Goal: Task Accomplishment & Management: Manage account settings

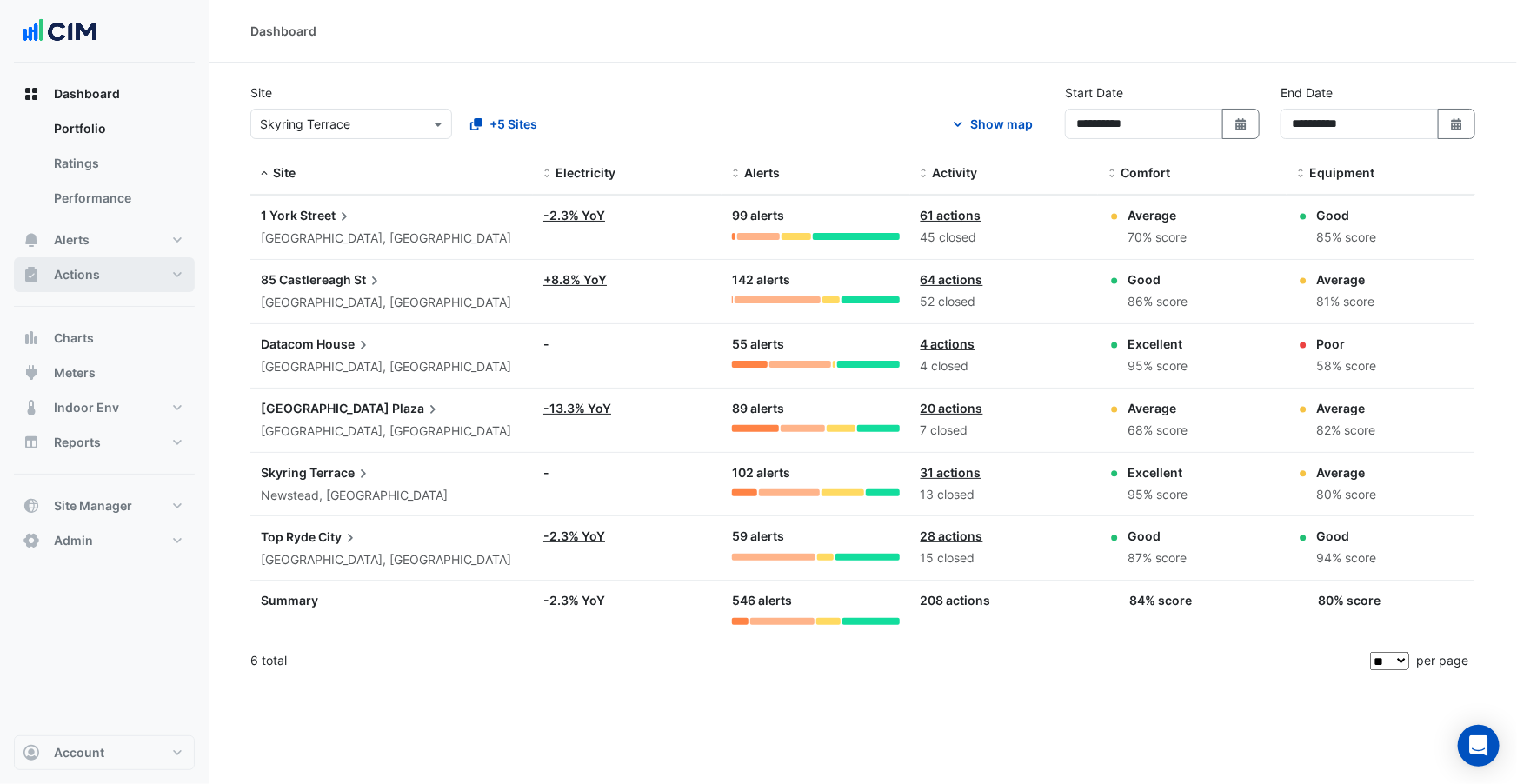
click at [95, 272] on span "Actions" at bounding box center [77, 275] width 46 height 18
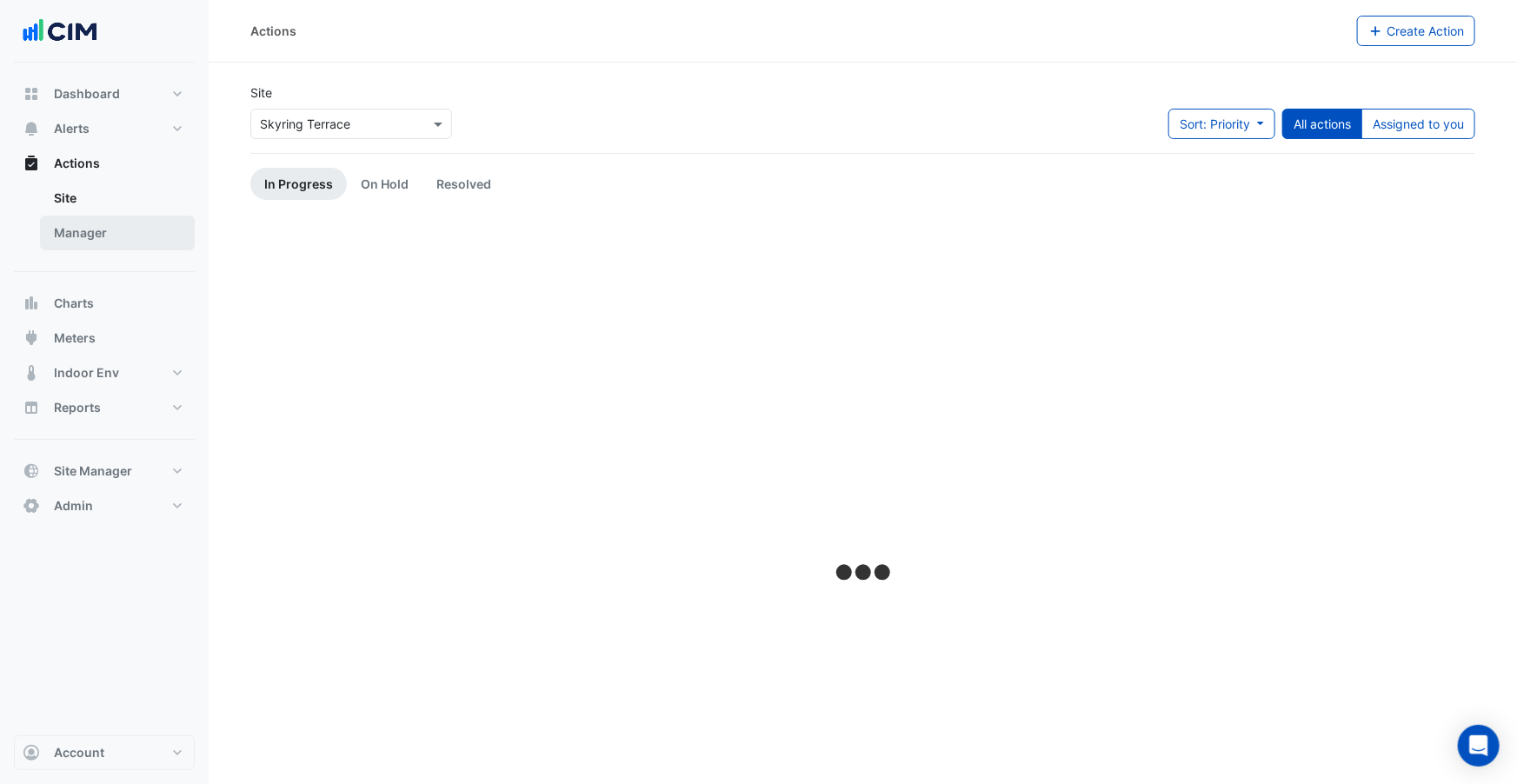
click at [102, 236] on link "Manager" at bounding box center [117, 233] width 155 height 35
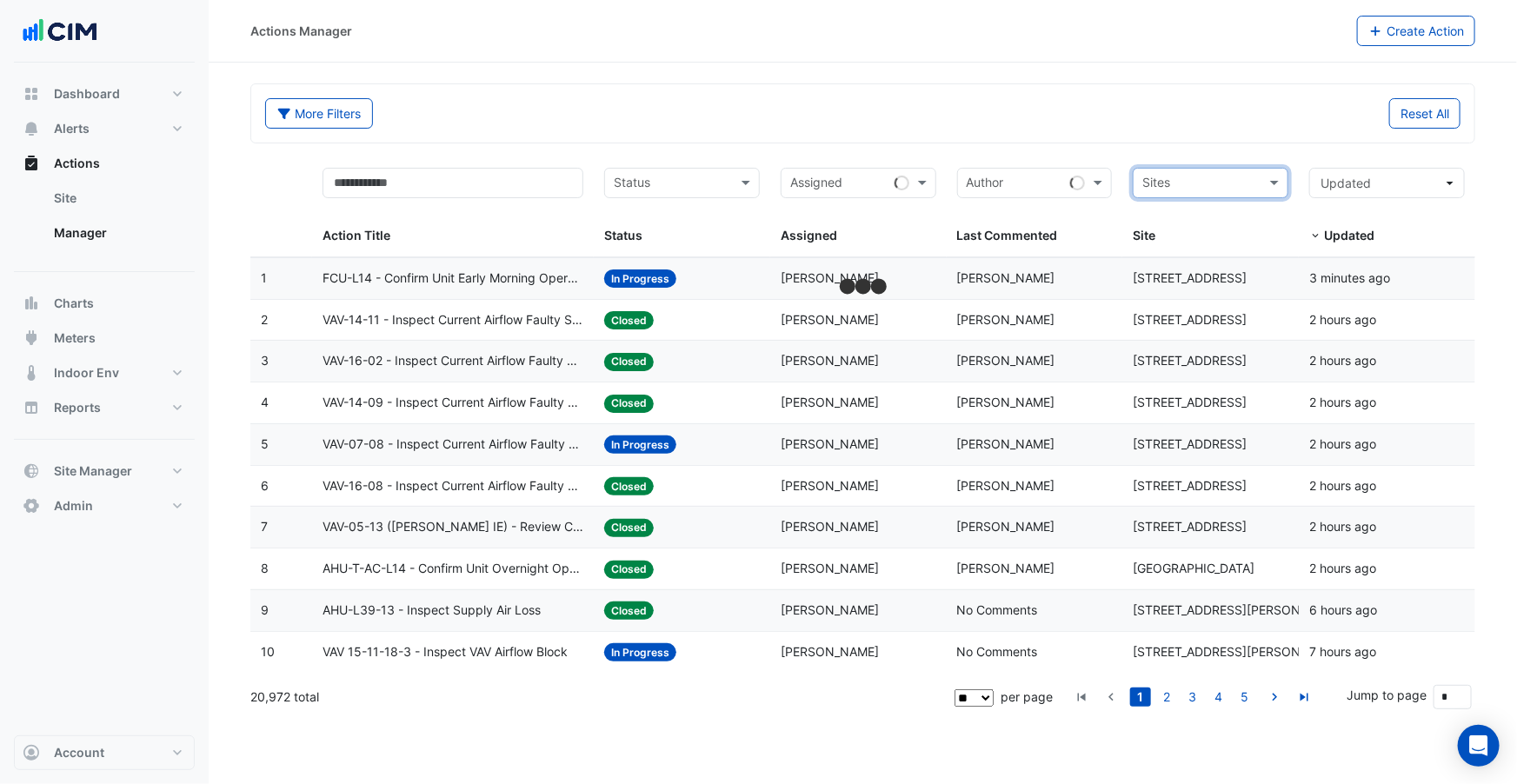
click at [1143, 133] on div "More Filters Reset All" at bounding box center [863, 116] width 1216 height 37
click at [591, 275] on datatable-body-cell "Action Title: FCU-L14 - Confirm Unit Early Morning Operation (Energy Saving)" at bounding box center [453, 278] width 282 height 41
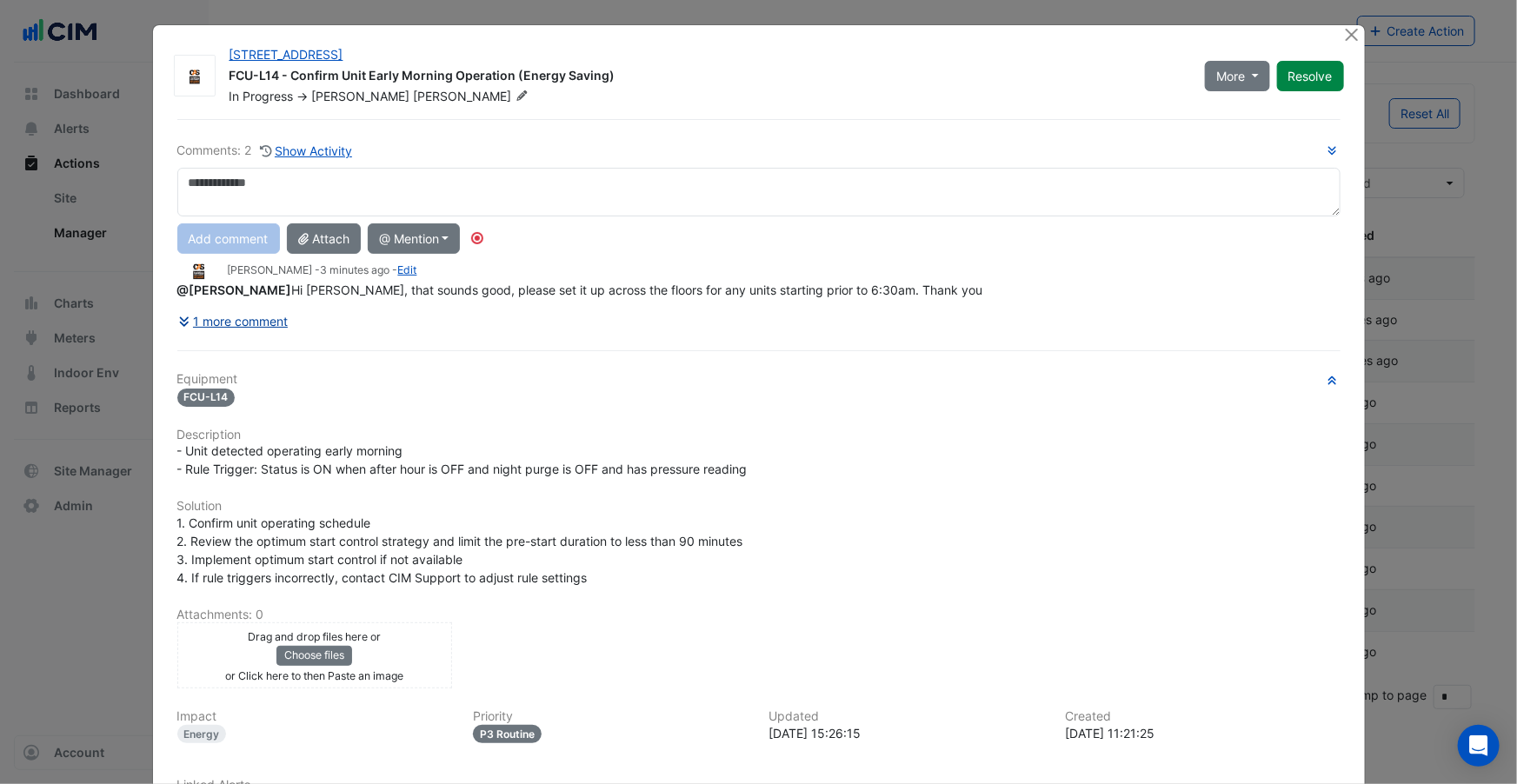
click at [272, 320] on button "1 more comment" at bounding box center [233, 321] width 112 height 30
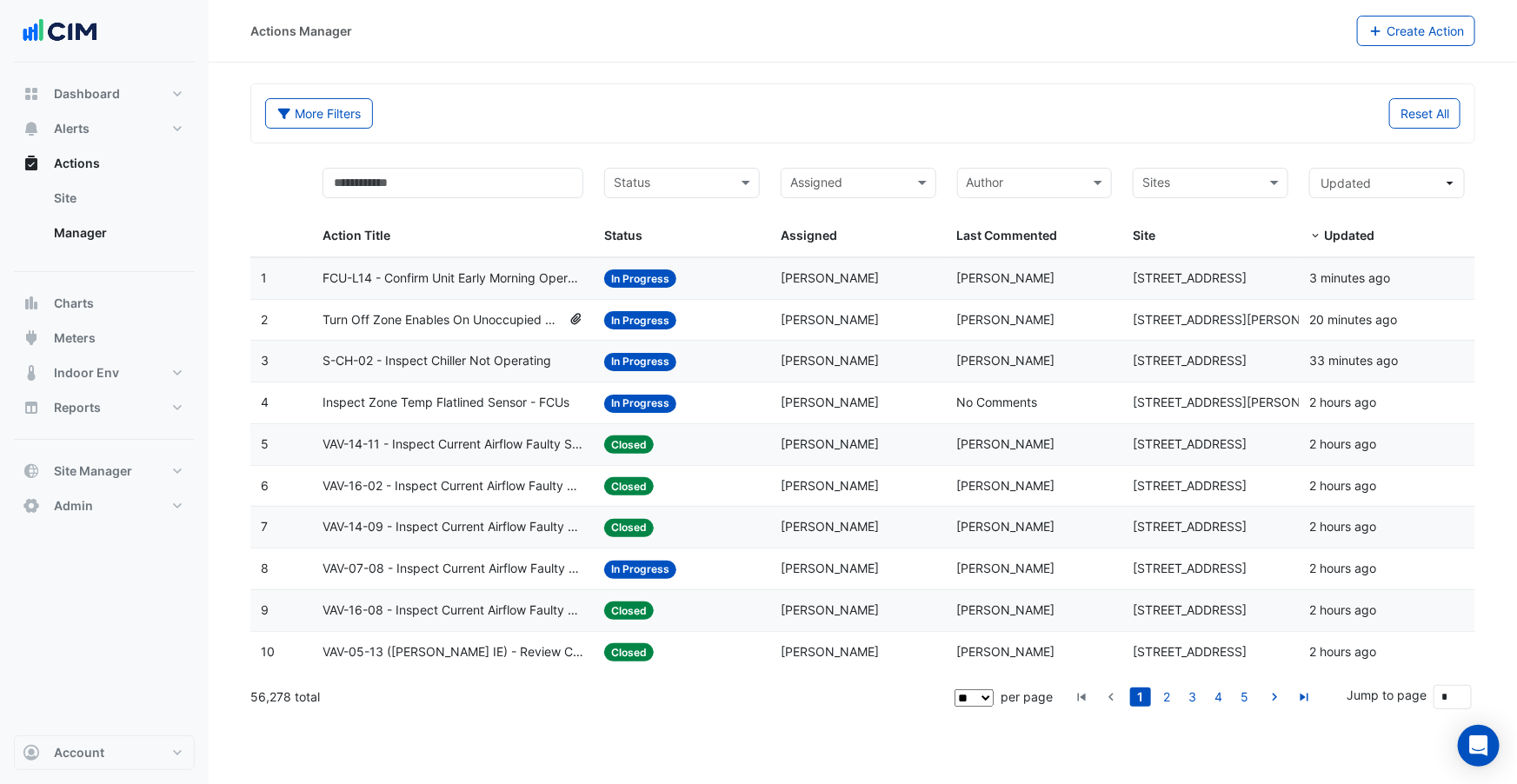
click at [380, 322] on span "Turn Off Zone Enables On Unoccupied Floors" at bounding box center [442, 320] width 239 height 20
click at [955, 692] on div "** ** ** *** per page" at bounding box center [1002, 697] width 101 height 20
click at [975, 700] on select "** ** ** ***" at bounding box center [975, 698] width 39 height 19
select select "***"
click at [957, 689] on select "** ** ** ***" at bounding box center [975, 698] width 39 height 19
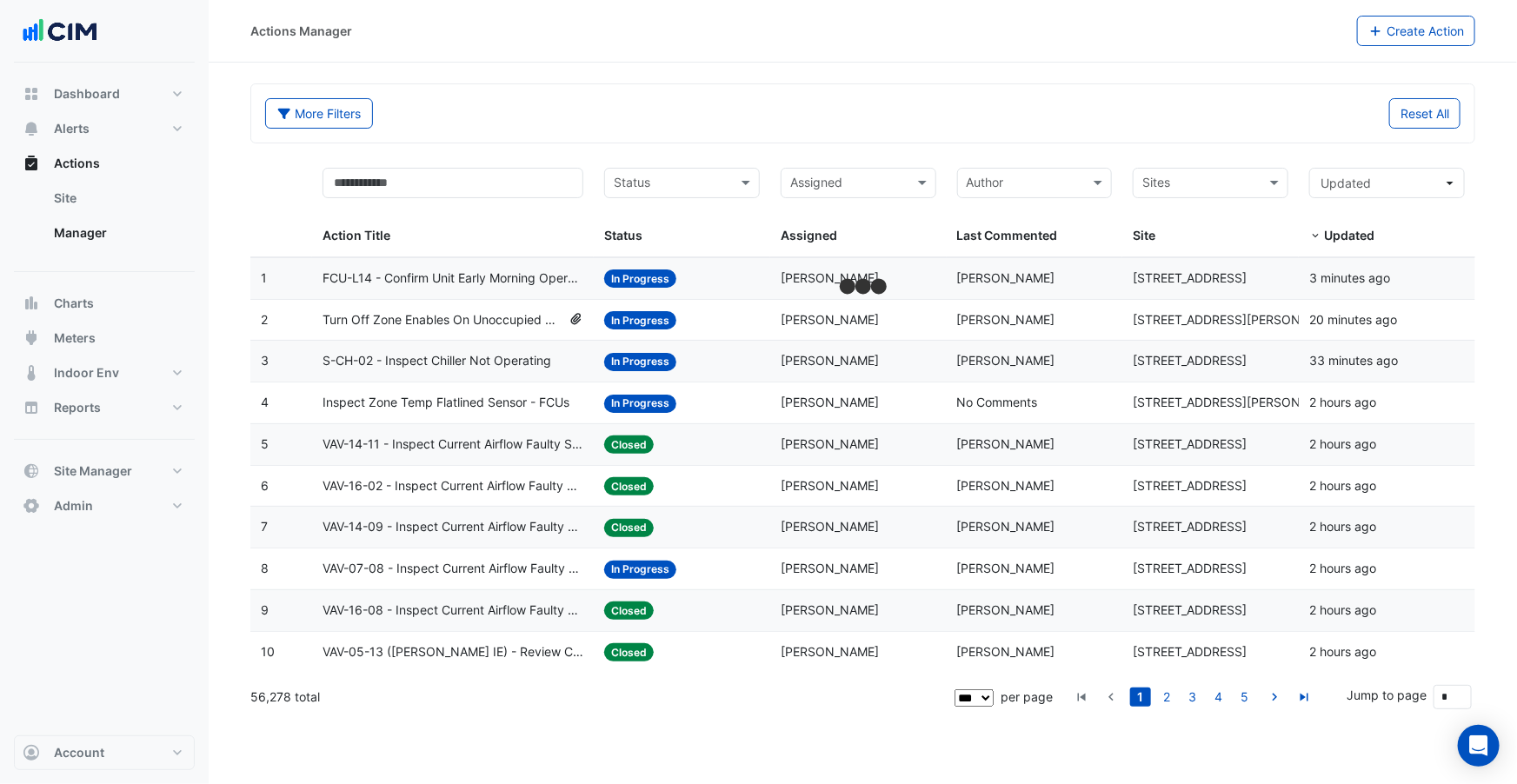
click at [511, 364] on span "S-CH-02 - Inspect Chiller Not Operating" at bounding box center [437, 361] width 229 height 20
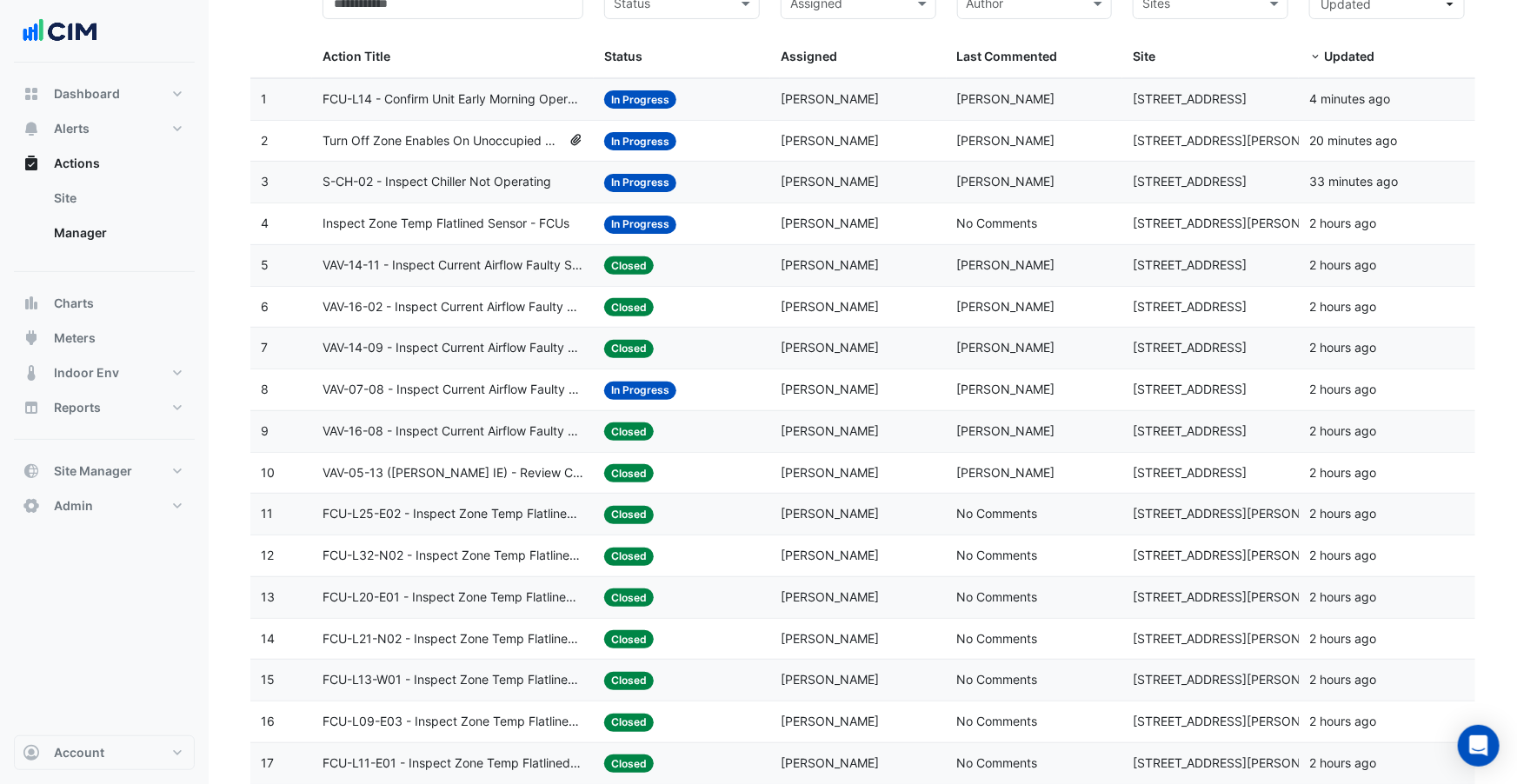
scroll to position [233, 0]
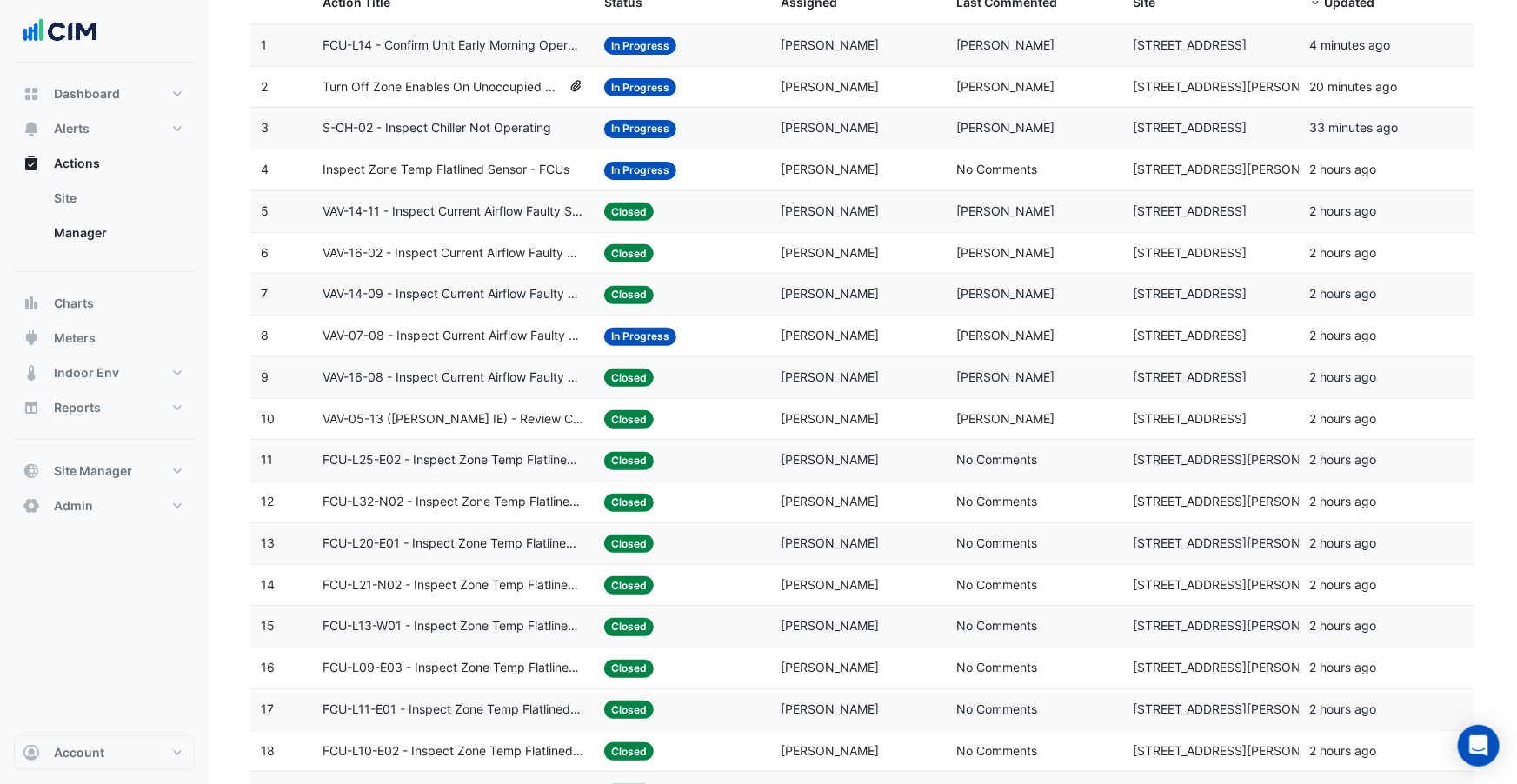
click at [863, 340] on div "Assigned: [PERSON_NAME]" at bounding box center [858, 336] width 156 height 20
click at [614, 421] on span "Closed" at bounding box center [630, 420] width 50 height 19
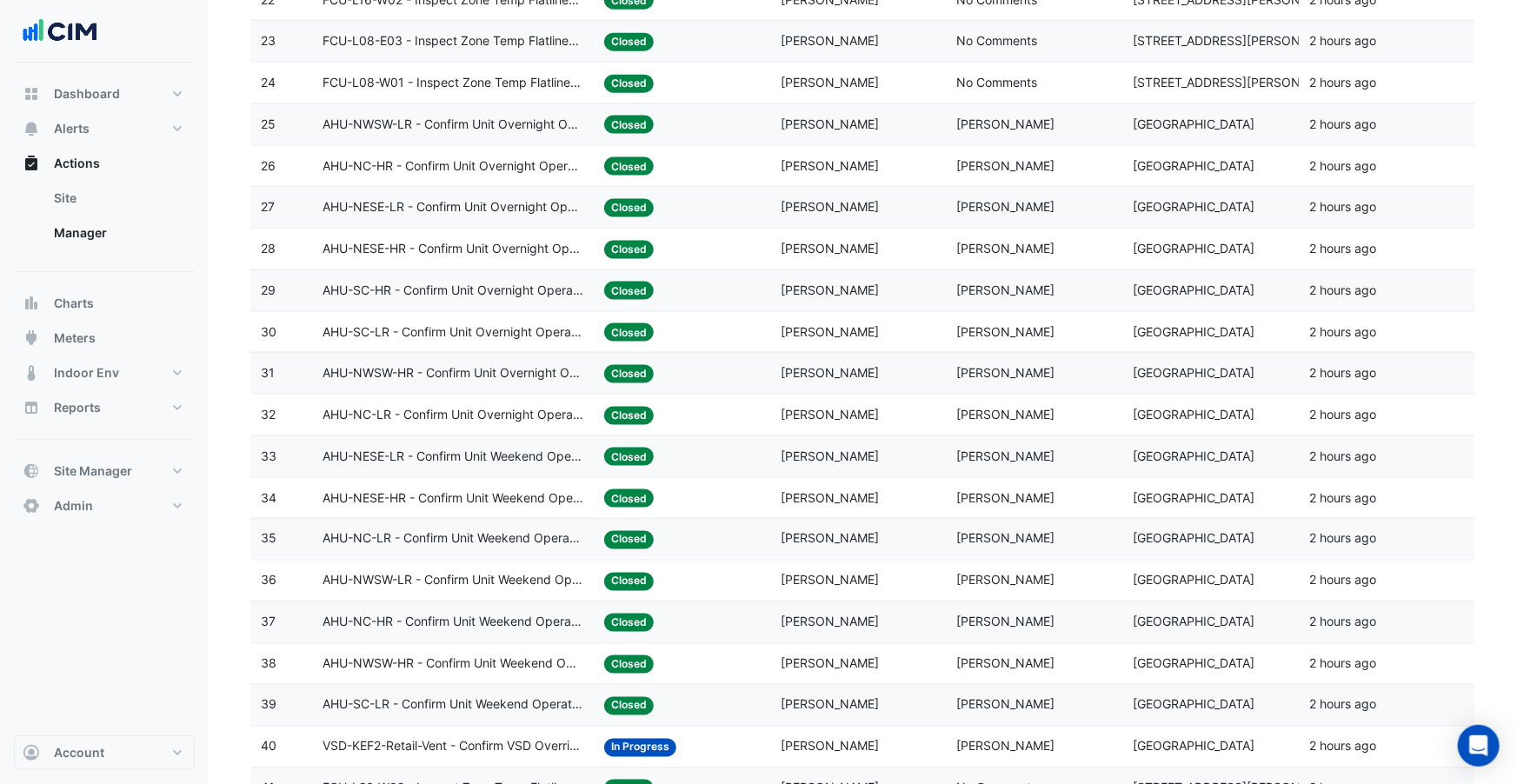
scroll to position [1157, 0]
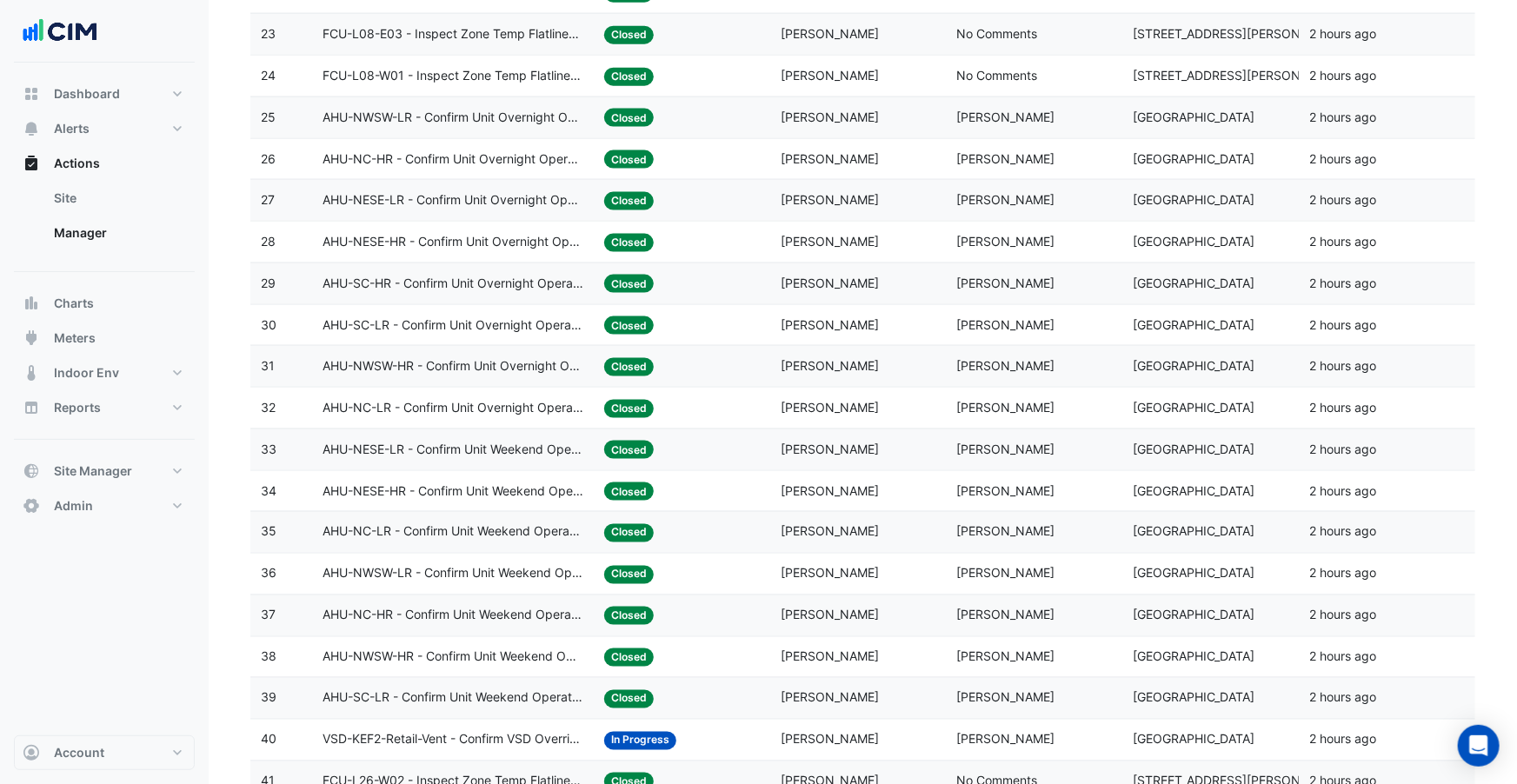
click at [983, 268] on datatable-body-cell "Last Commented: [PERSON_NAME]" at bounding box center [1035, 284] width 177 height 41
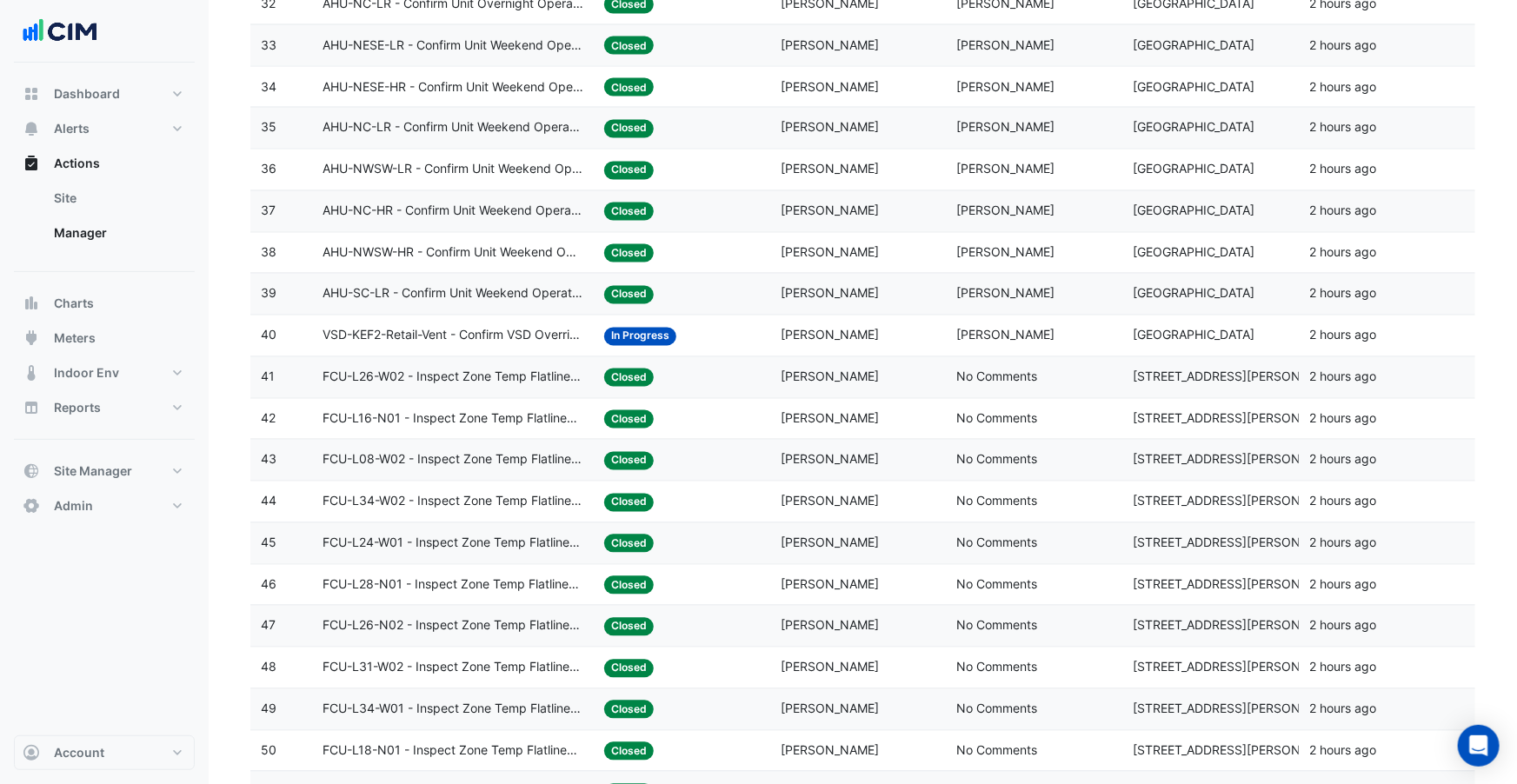
scroll to position [1836, 0]
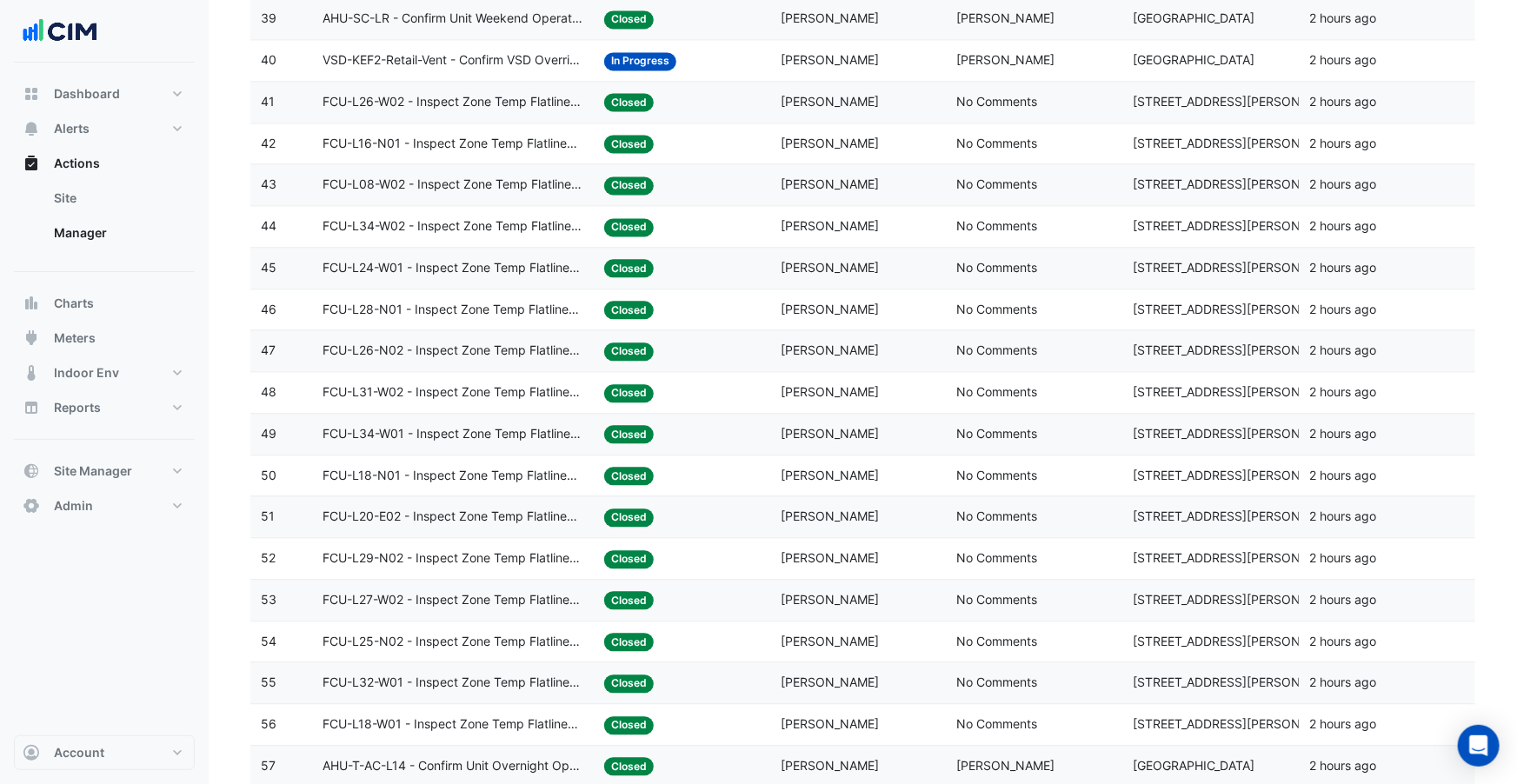
click at [1000, 346] on span "No Comments" at bounding box center [998, 349] width 81 height 15
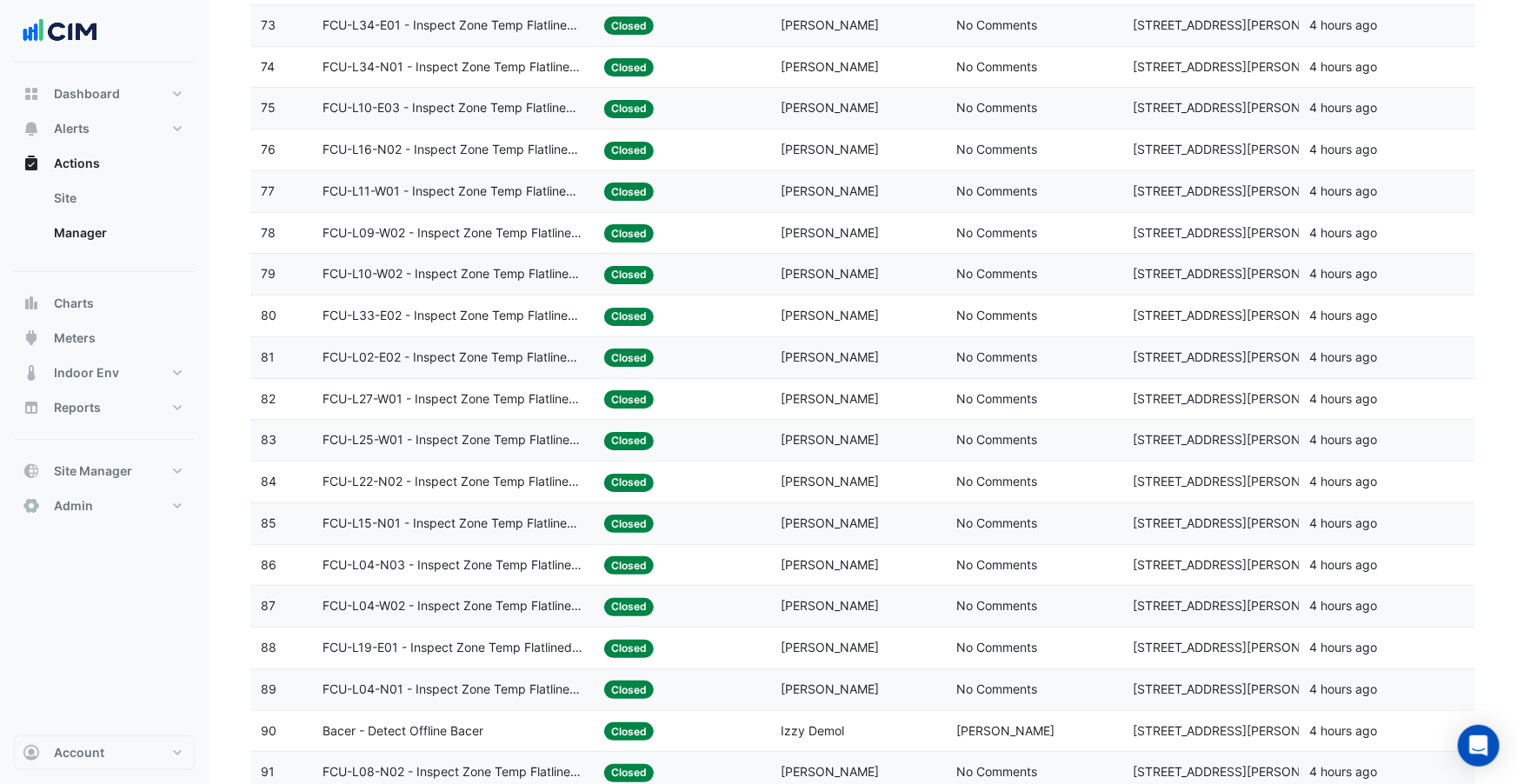
scroll to position [3285, 0]
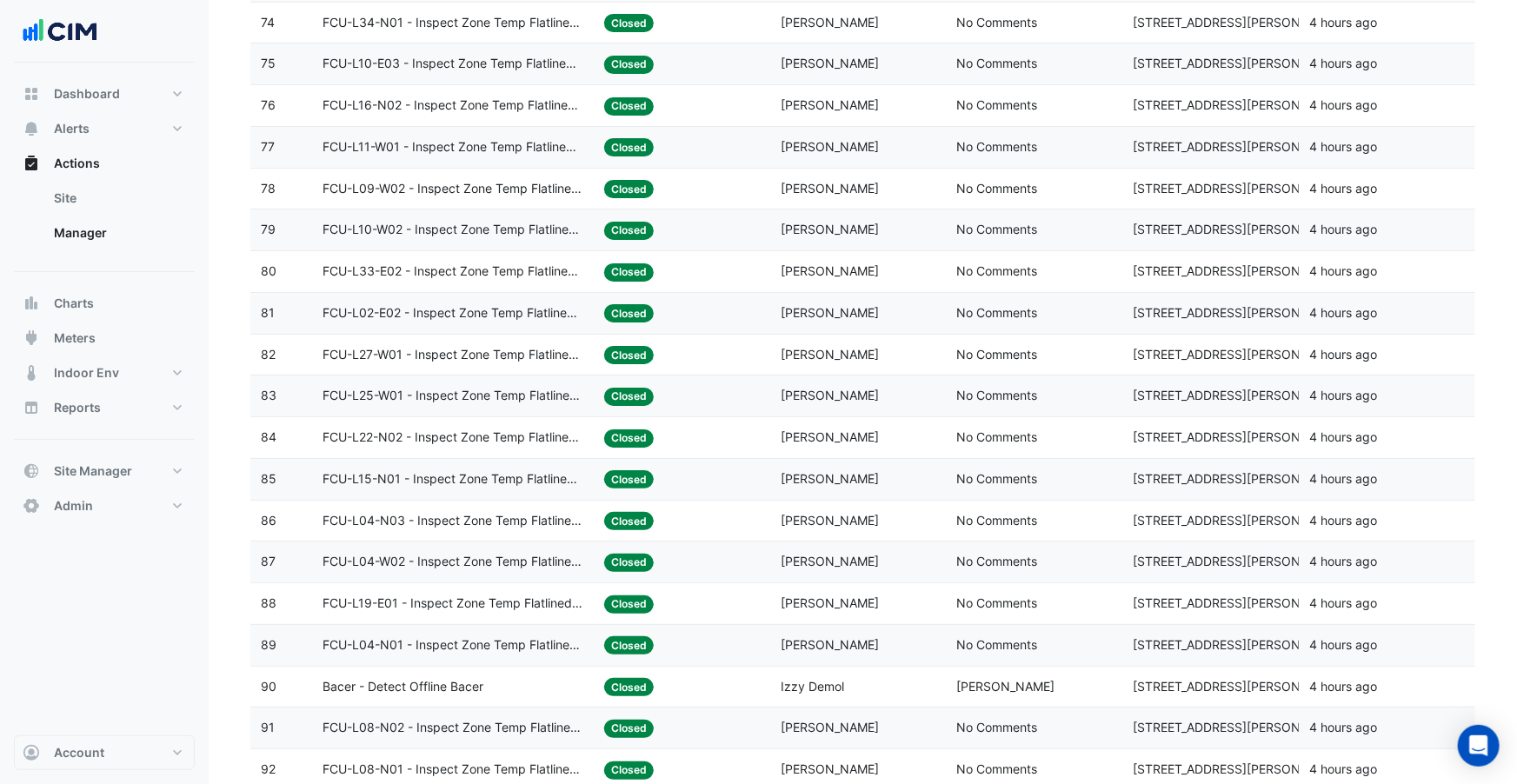
click at [1000, 347] on span "No Comments" at bounding box center [998, 354] width 81 height 15
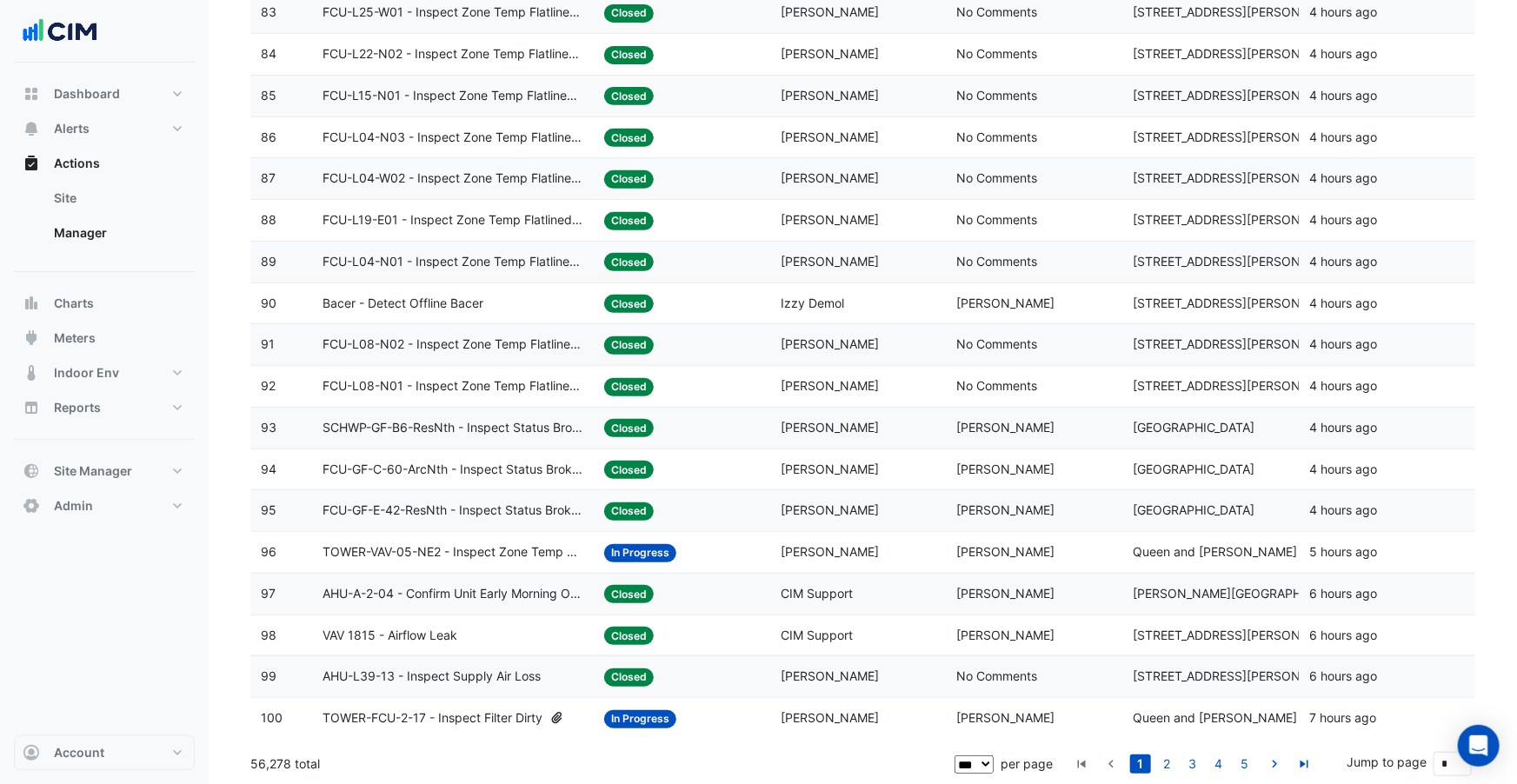
click at [838, 434] on div "Assigned: [PERSON_NAME]" at bounding box center [858, 428] width 156 height 20
click at [811, 586] on span "CIM Support" at bounding box center [816, 593] width 72 height 15
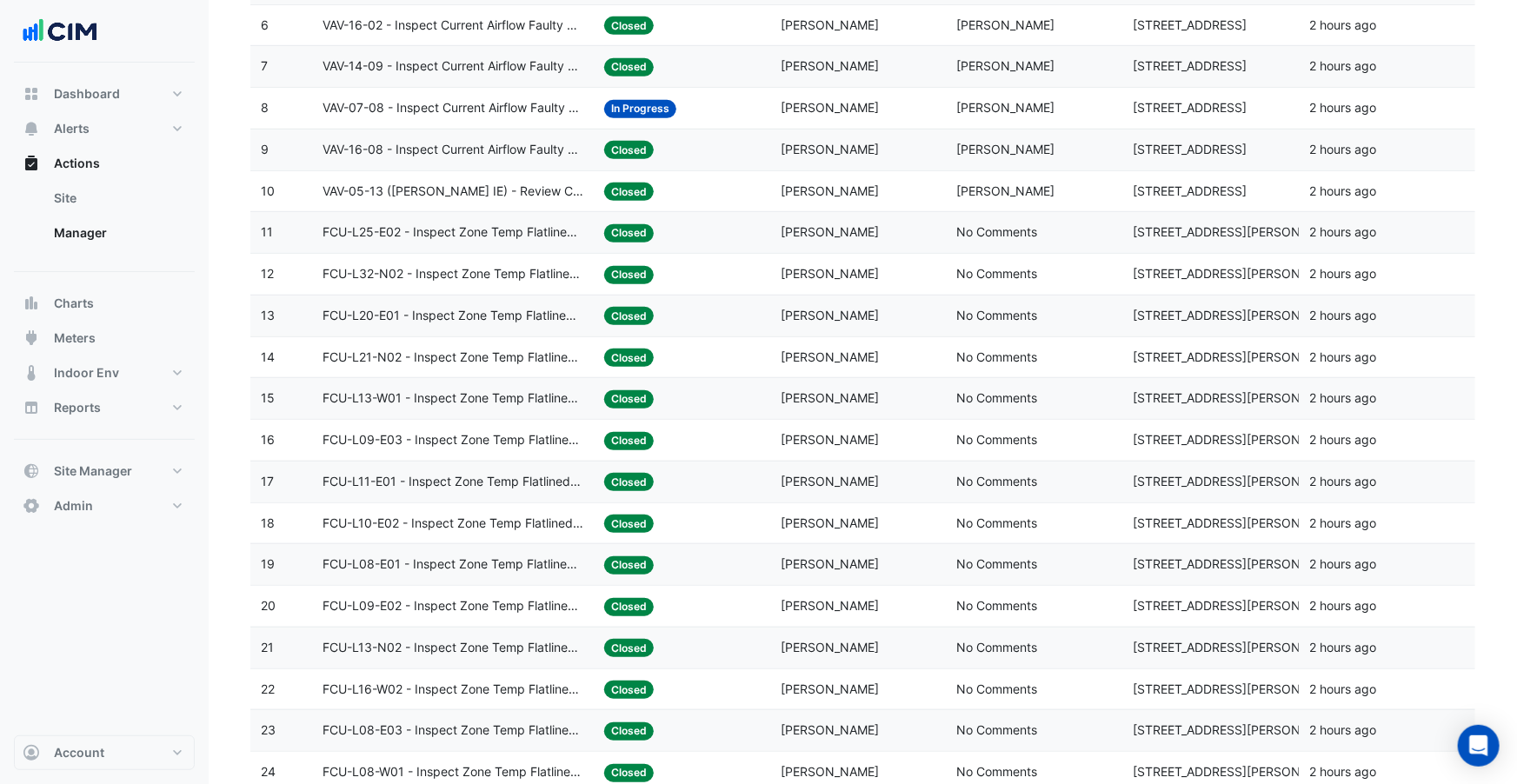
scroll to position [0, 0]
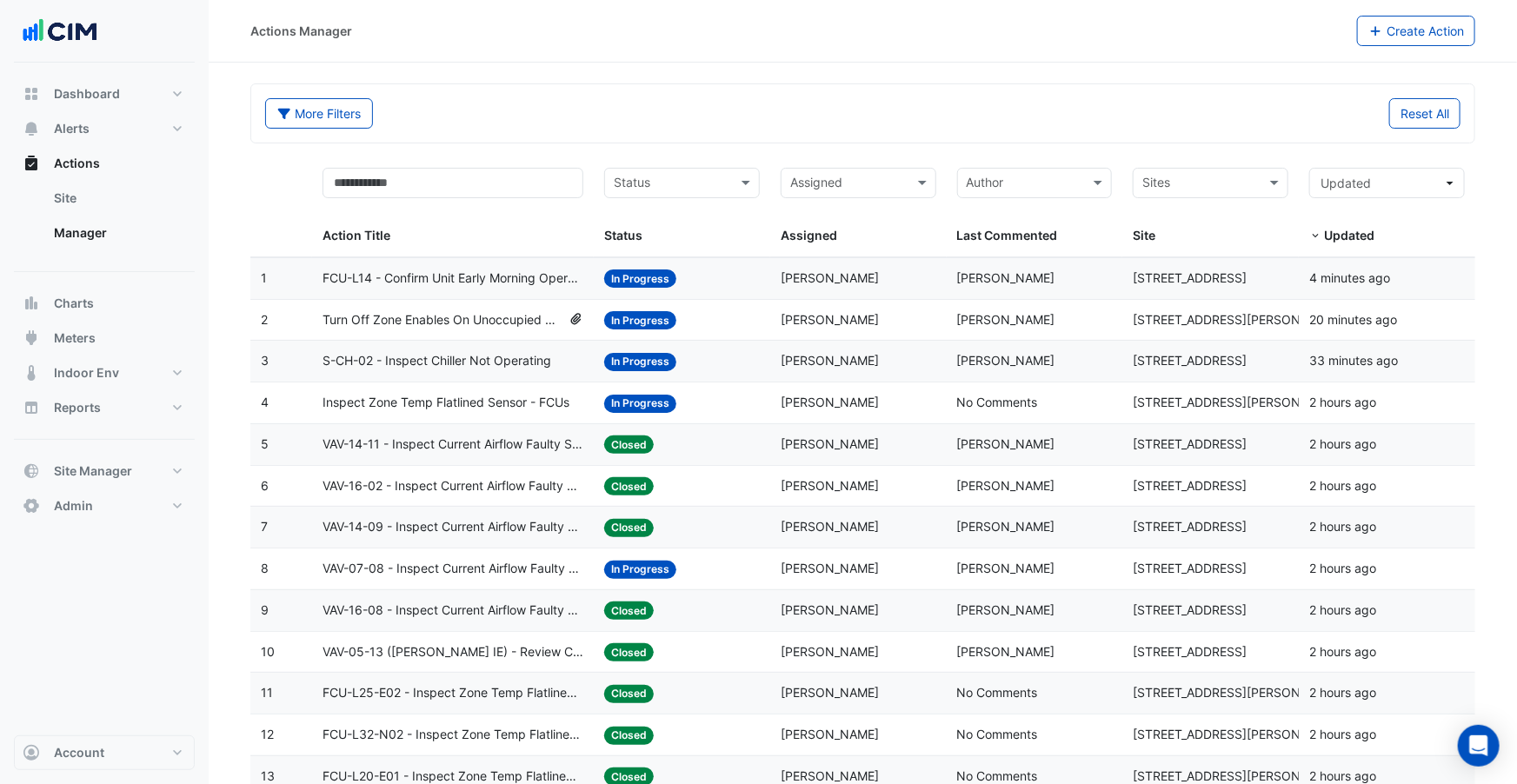
click at [871, 184] on input "text" at bounding box center [848, 185] width 116 height 20
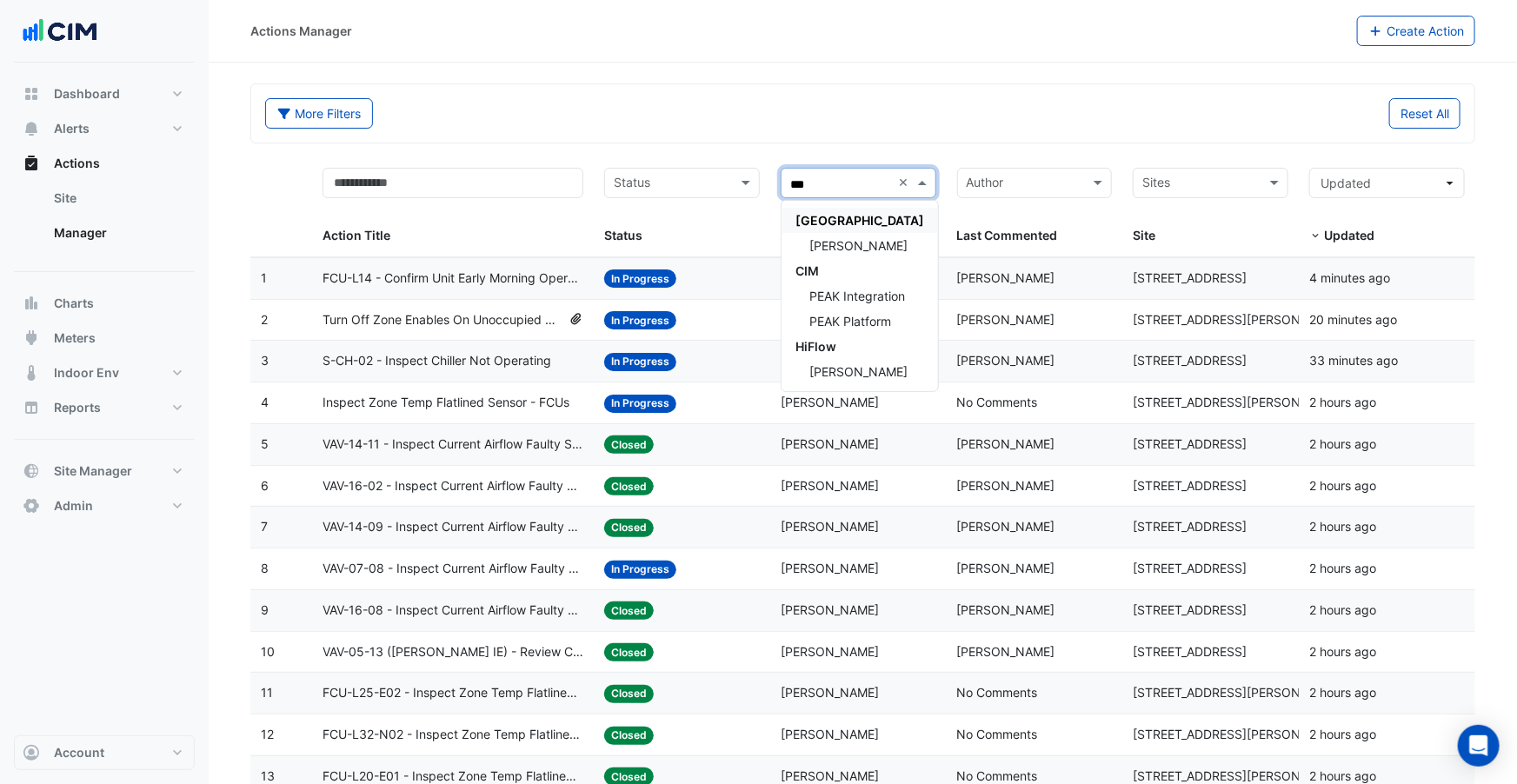
type input "****"
click at [850, 267] on span "PEAK Platform" at bounding box center [850, 270] width 82 height 15
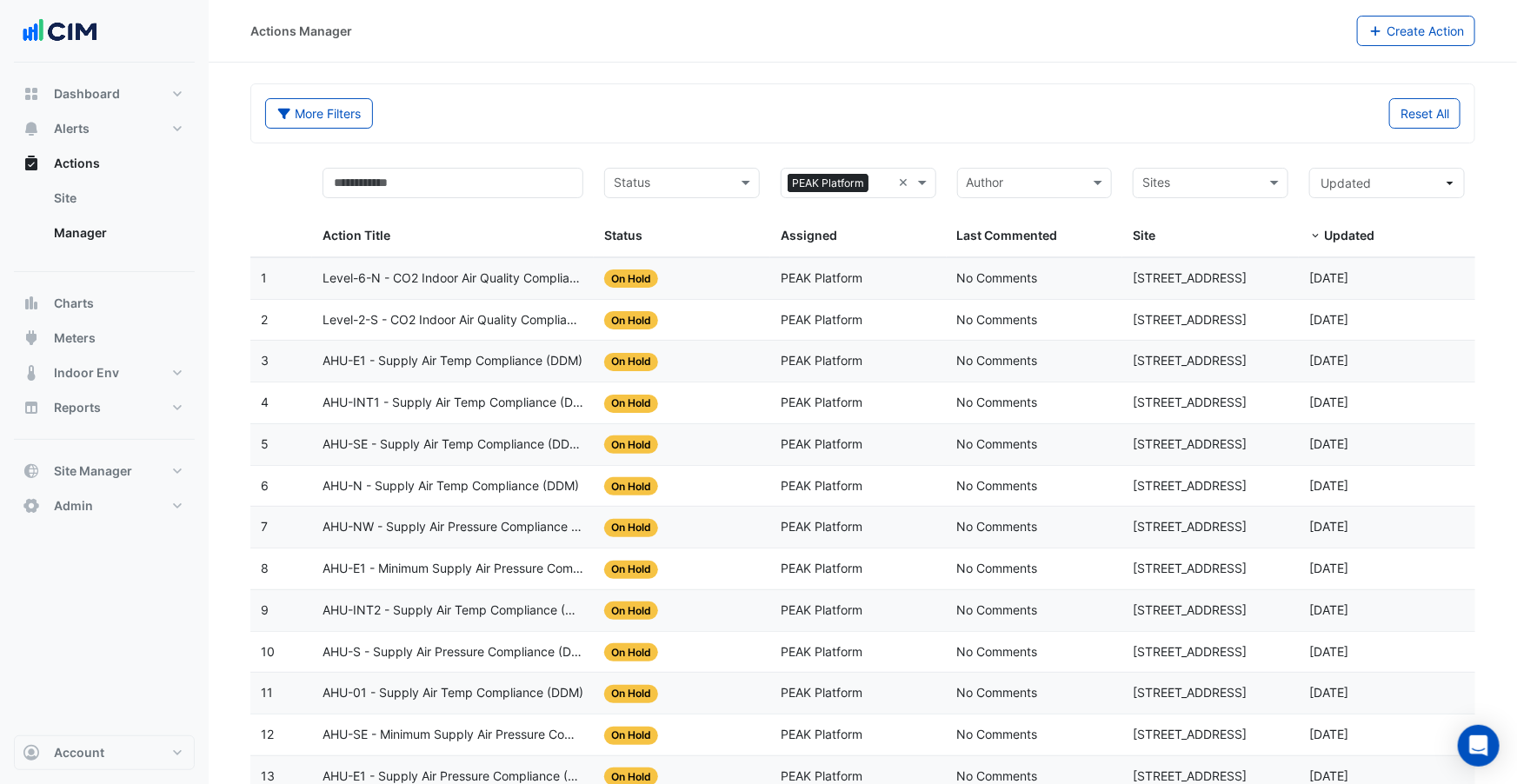
click at [502, 278] on span "Level-6-N - CO2 Indoor Air Quality Compliance (DDM)" at bounding box center [453, 278] width 261 height 20
click at [828, 132] on div "More Filters Reset All" at bounding box center [863, 116] width 1216 height 37
